Goal: Entertainment & Leisure: Consume media (video, audio)

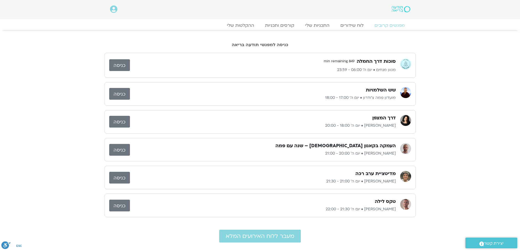
click at [117, 120] on link "כניסה" at bounding box center [119, 122] width 21 height 12
click at [253, 25] on link "ההקלטות שלי" at bounding box center [240, 25] width 46 height 7
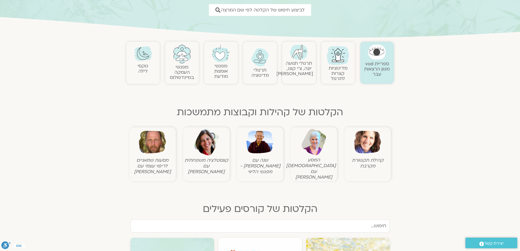
scroll to position [109, 0]
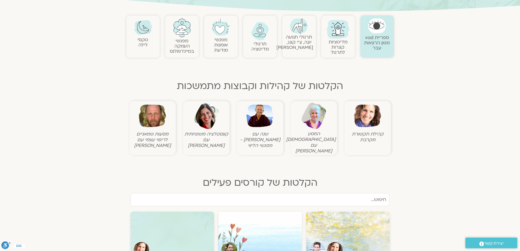
click at [360, 116] on img at bounding box center [367, 115] width 27 height 27
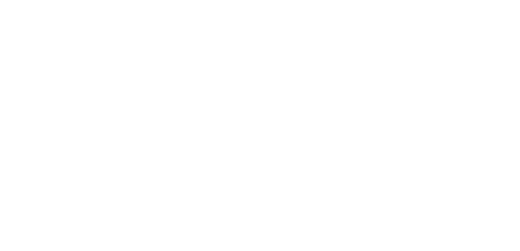
click at [370, 0] on html at bounding box center [260, 0] width 520 height 0
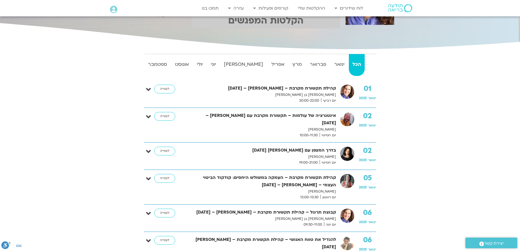
scroll to position [82, 0]
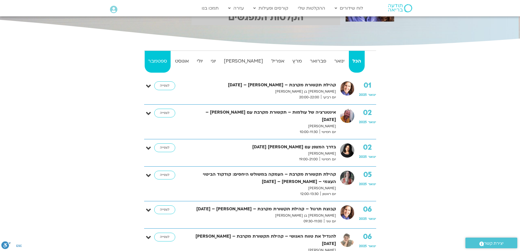
click at [154, 59] on strong "ספטמבר" at bounding box center [158, 61] width 26 height 8
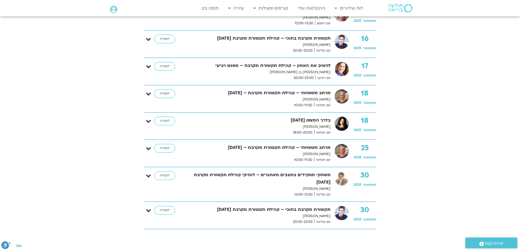
scroll to position [436, 0]
click at [166, 121] on link "לצפייה" at bounding box center [164, 120] width 21 height 9
